Goal: Transaction & Acquisition: Subscribe to service/newsletter

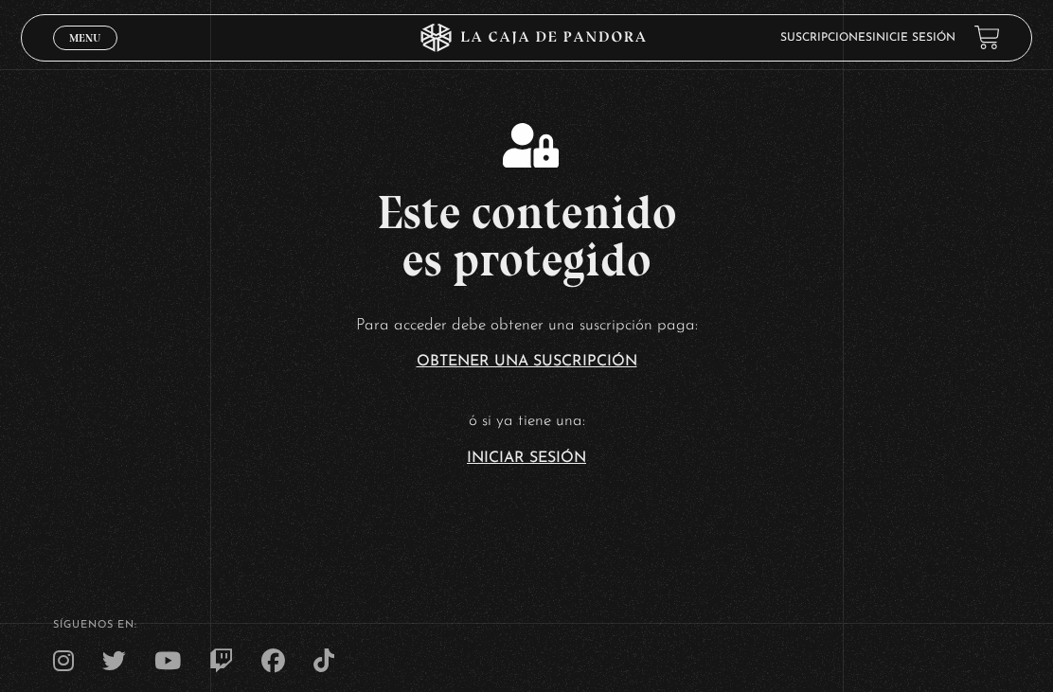
click at [528, 466] on article "Para acceder debe obtener una suscripción paga: Obtener una suscripción ó si ya…" at bounding box center [526, 388] width 1053 height 154
click at [530, 466] on link "Iniciar Sesión" at bounding box center [526, 458] width 119 height 15
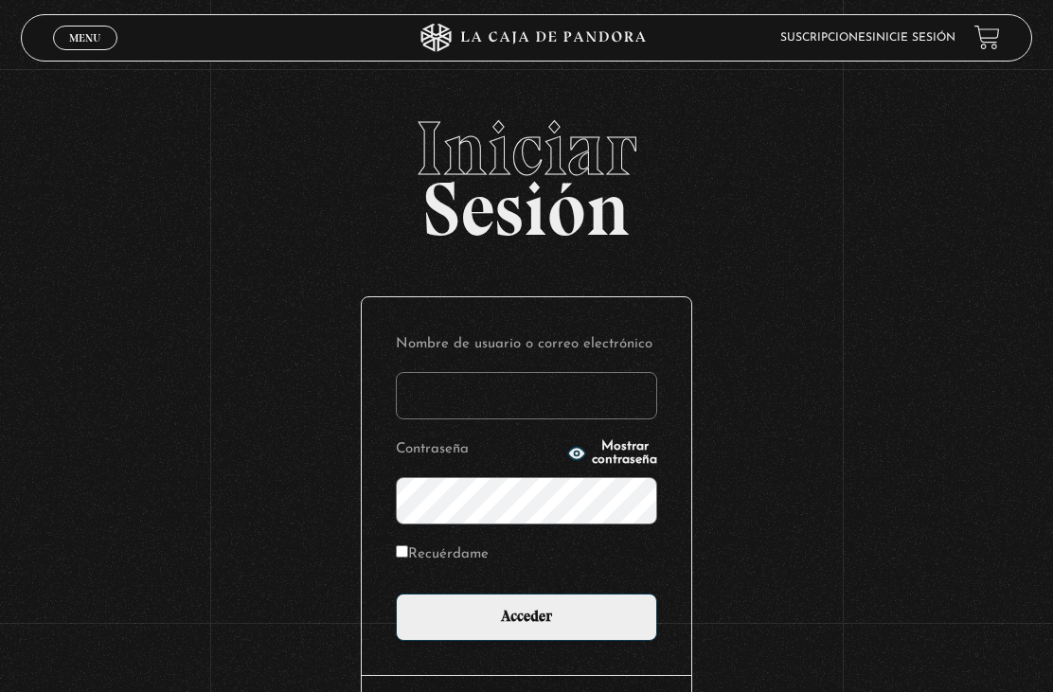
type input "[EMAIL_ADDRESS][DOMAIN_NAME]"
click at [526, 627] on input "Acceder" at bounding box center [526, 617] width 261 height 47
click at [597, 627] on input "Acceder" at bounding box center [526, 617] width 261 height 47
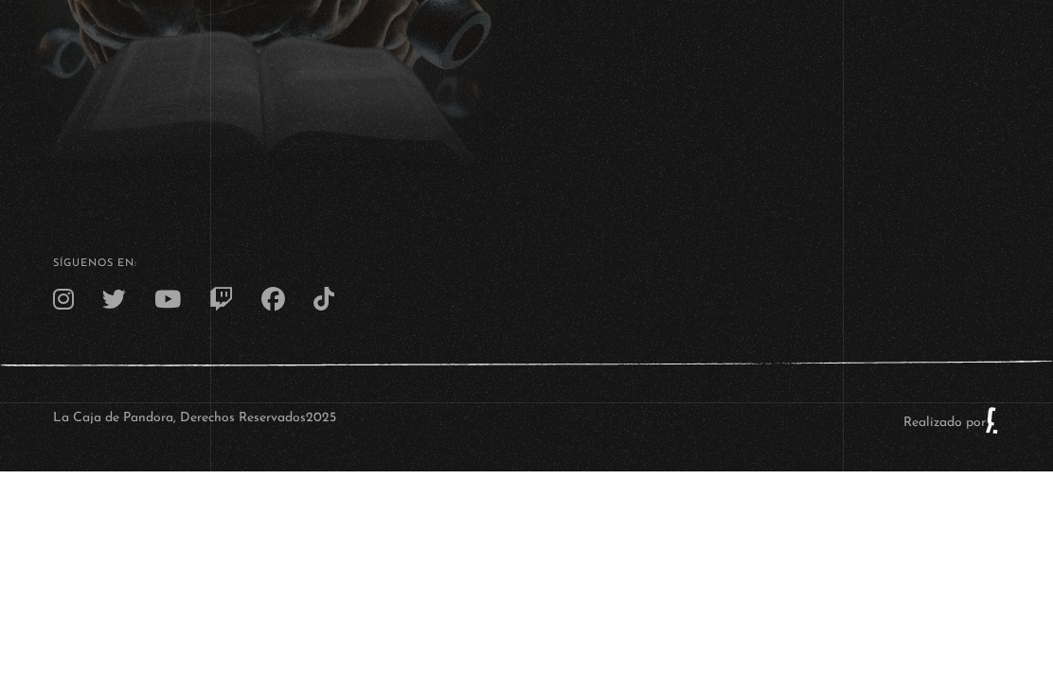
scroll to position [358, 0]
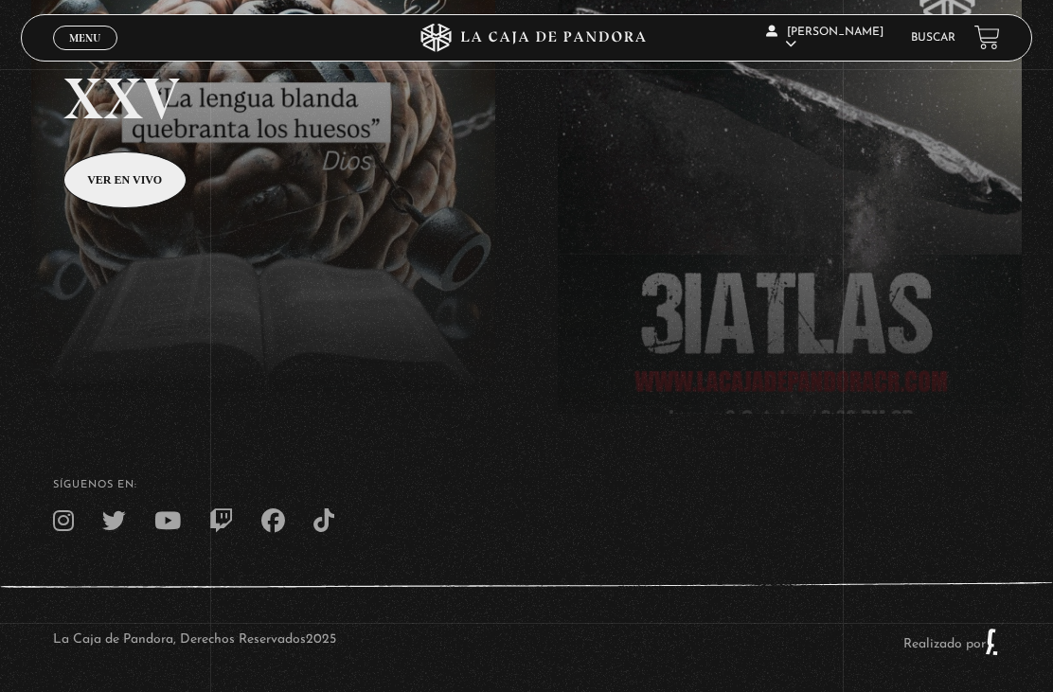
click at [86, 33] on span "Menu" at bounding box center [84, 37] width 31 height 11
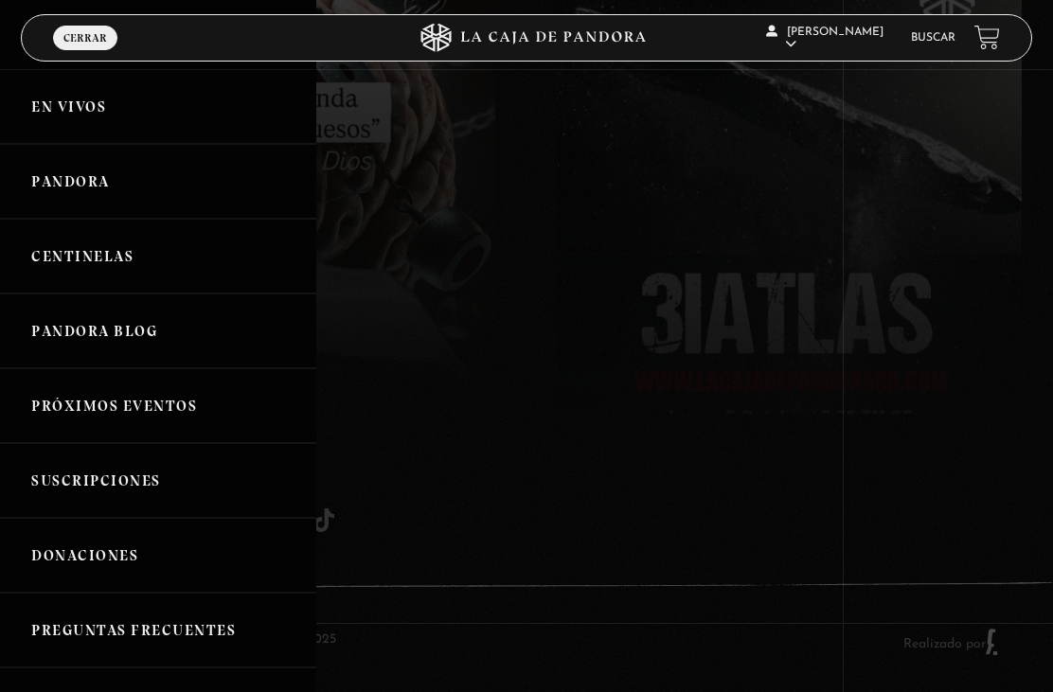
scroll to position [0, 0]
click at [205, 183] on link "Pandora" at bounding box center [158, 181] width 316 height 75
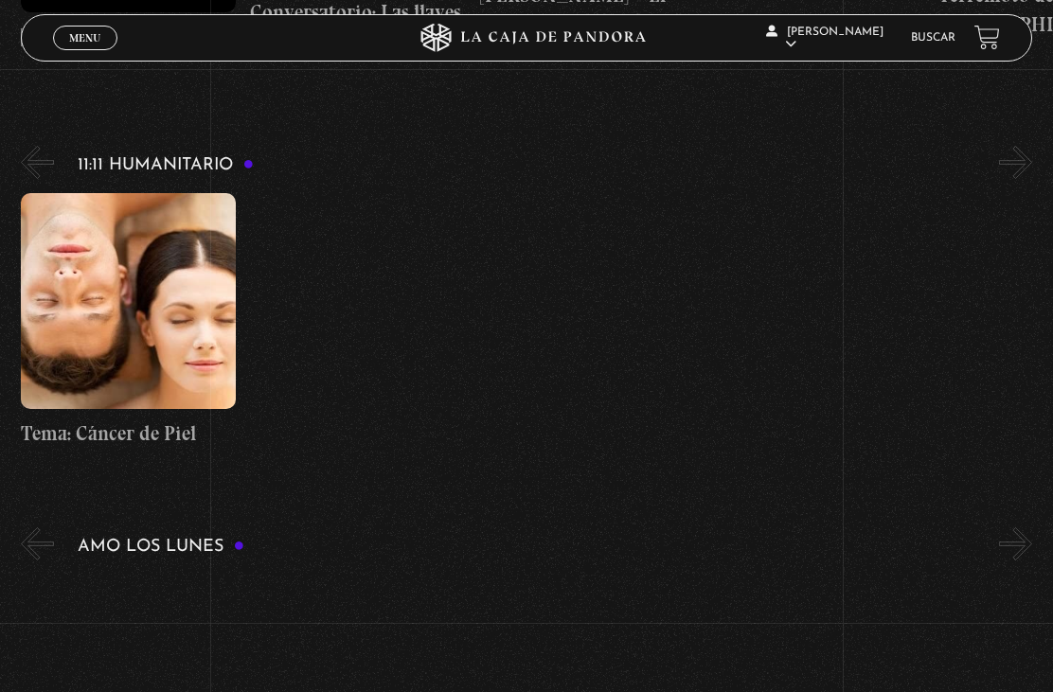
scroll to position [6222, 0]
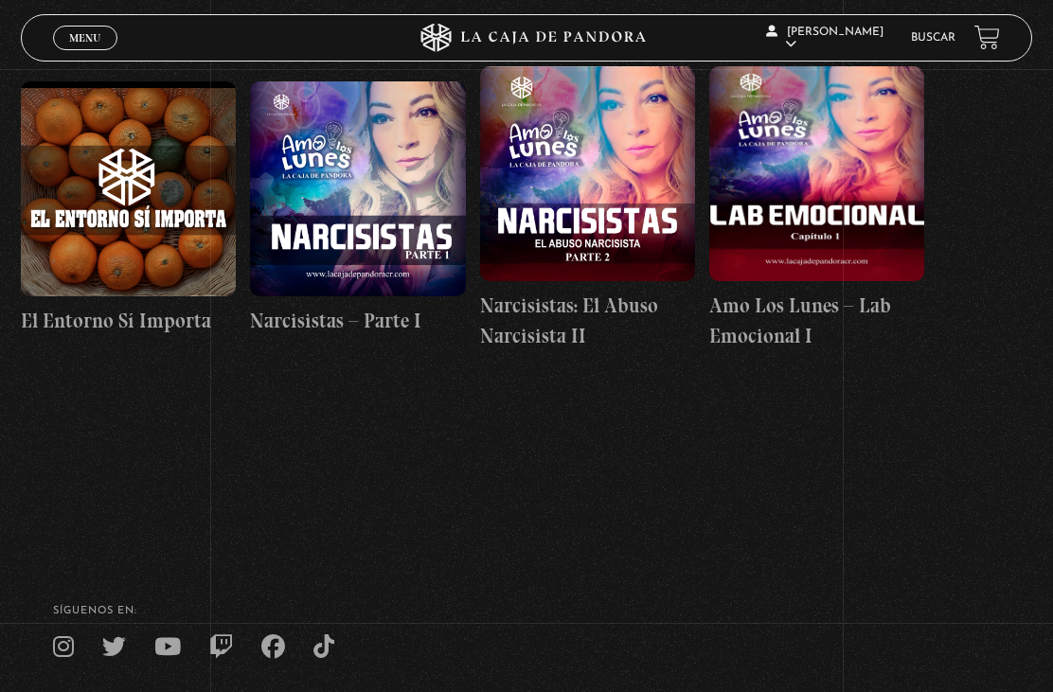
click at [118, 137] on figure at bounding box center [128, 188] width 215 height 215
